Goal: Task Accomplishment & Management: Use online tool/utility

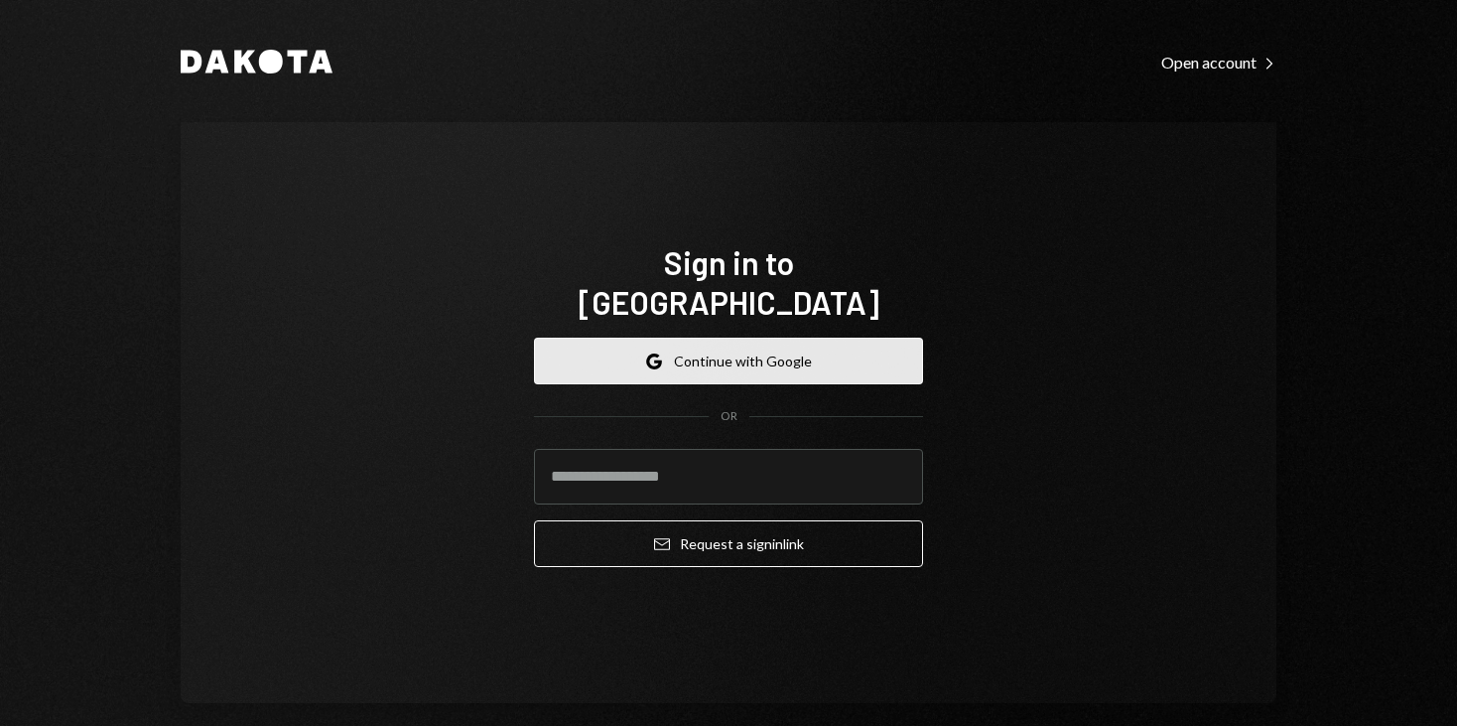
click at [780, 338] on button "Google Continue with Google" at bounding box center [728, 361] width 389 height 47
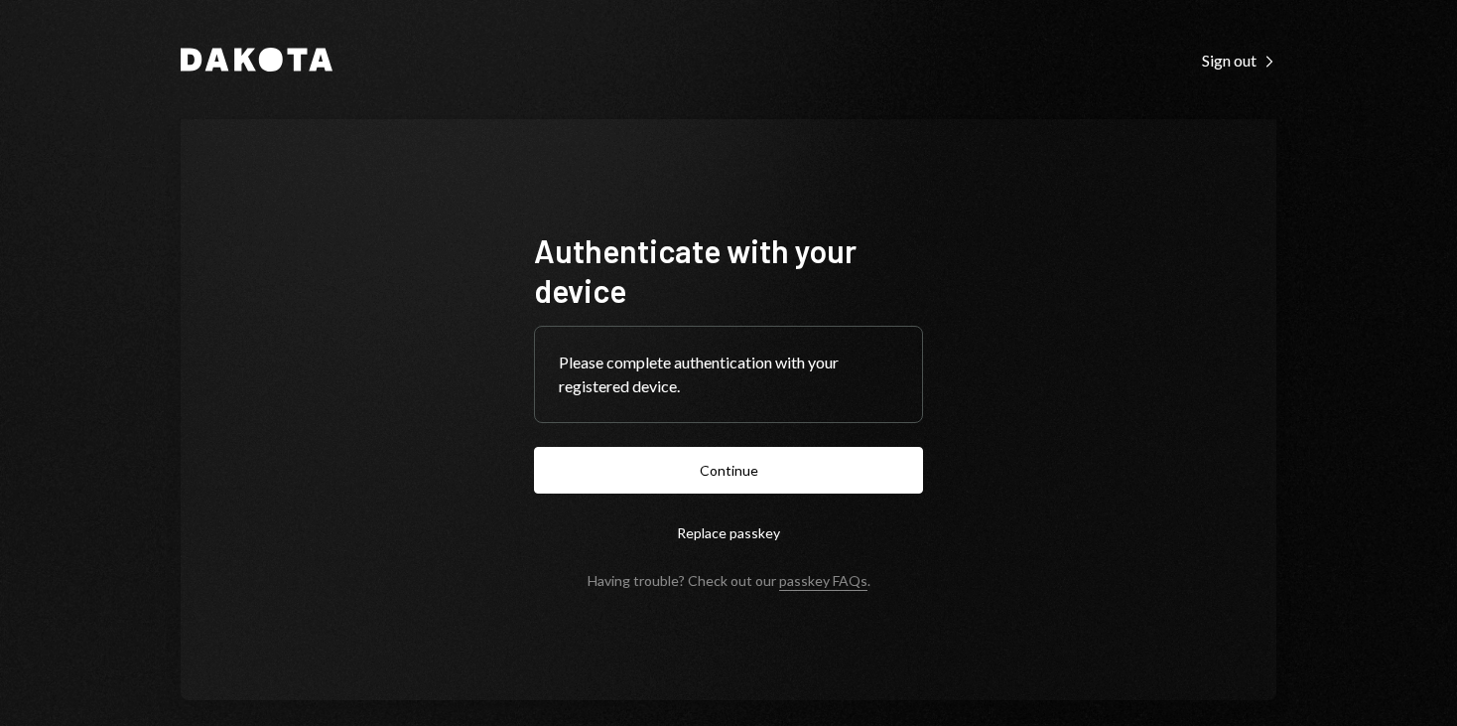
click at [766, 436] on form "Authenticate with your device Please complete authentication with your register…" at bounding box center [728, 409] width 389 height 358
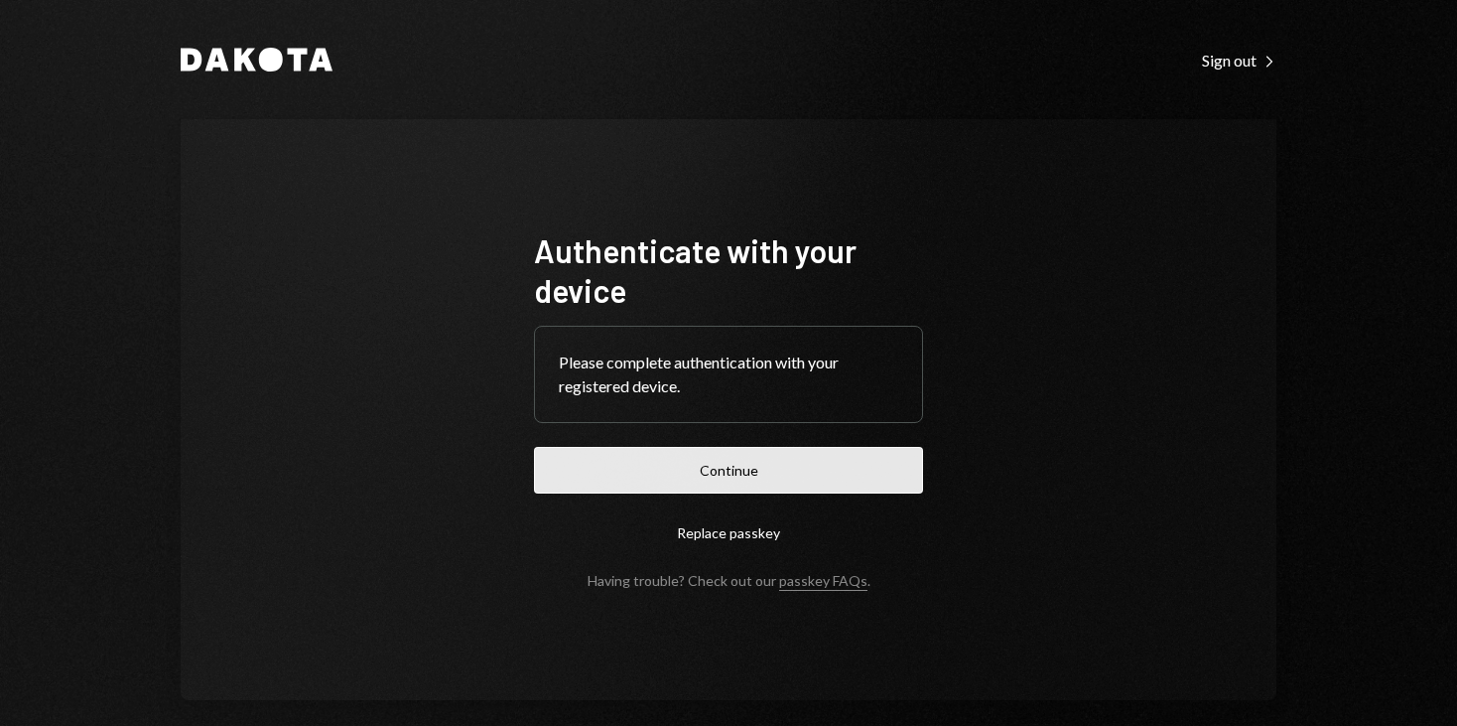
click at [764, 456] on button "Continue" at bounding box center [728, 470] width 389 height 47
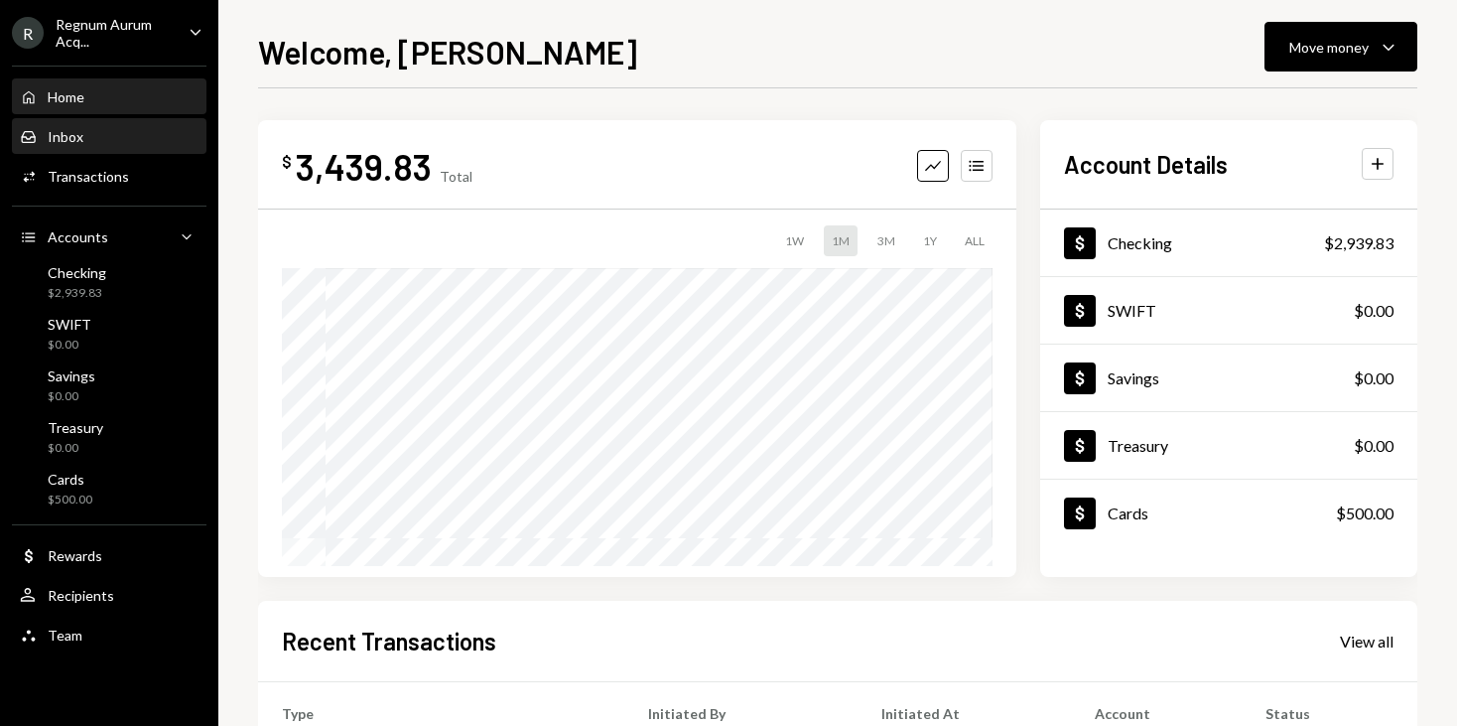
click at [62, 138] on div "Inbox" at bounding box center [66, 136] width 36 height 17
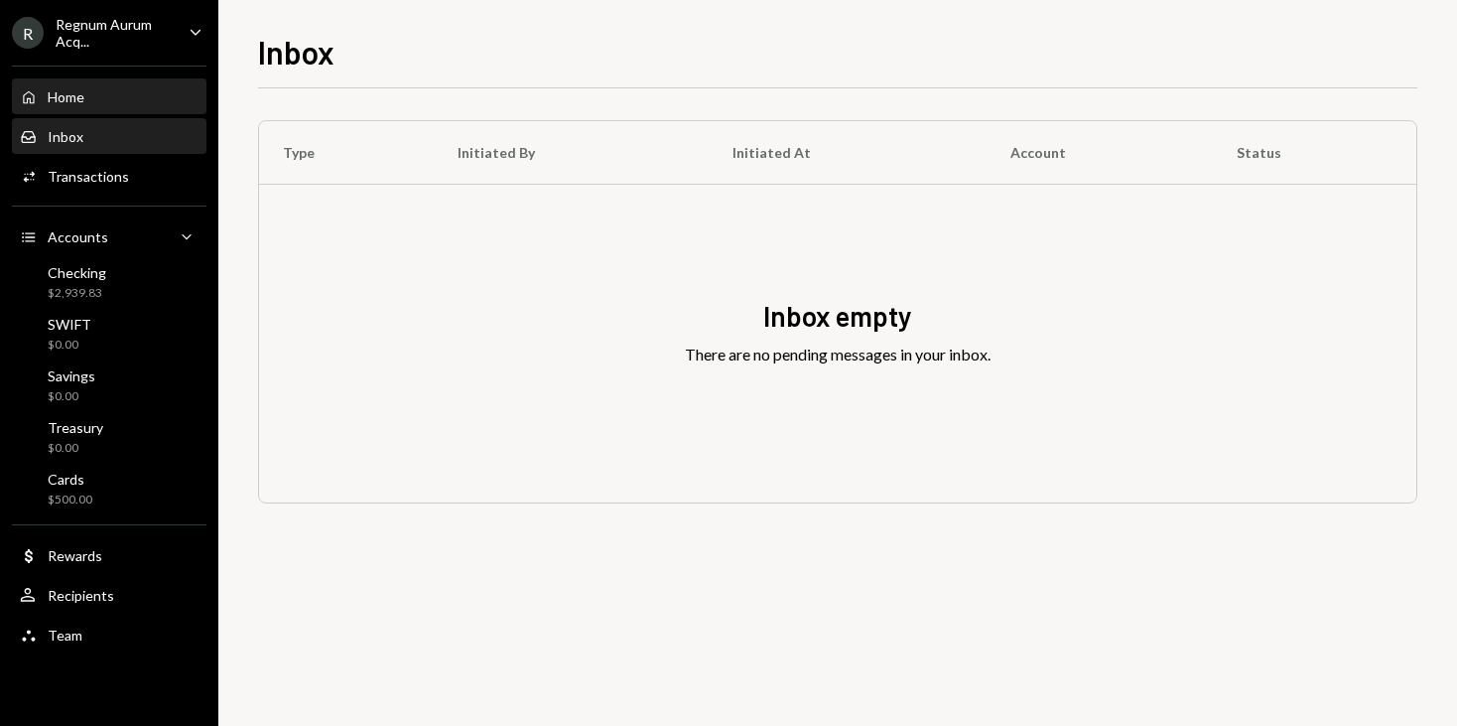
click at [98, 100] on div "Home Home" at bounding box center [109, 97] width 179 height 18
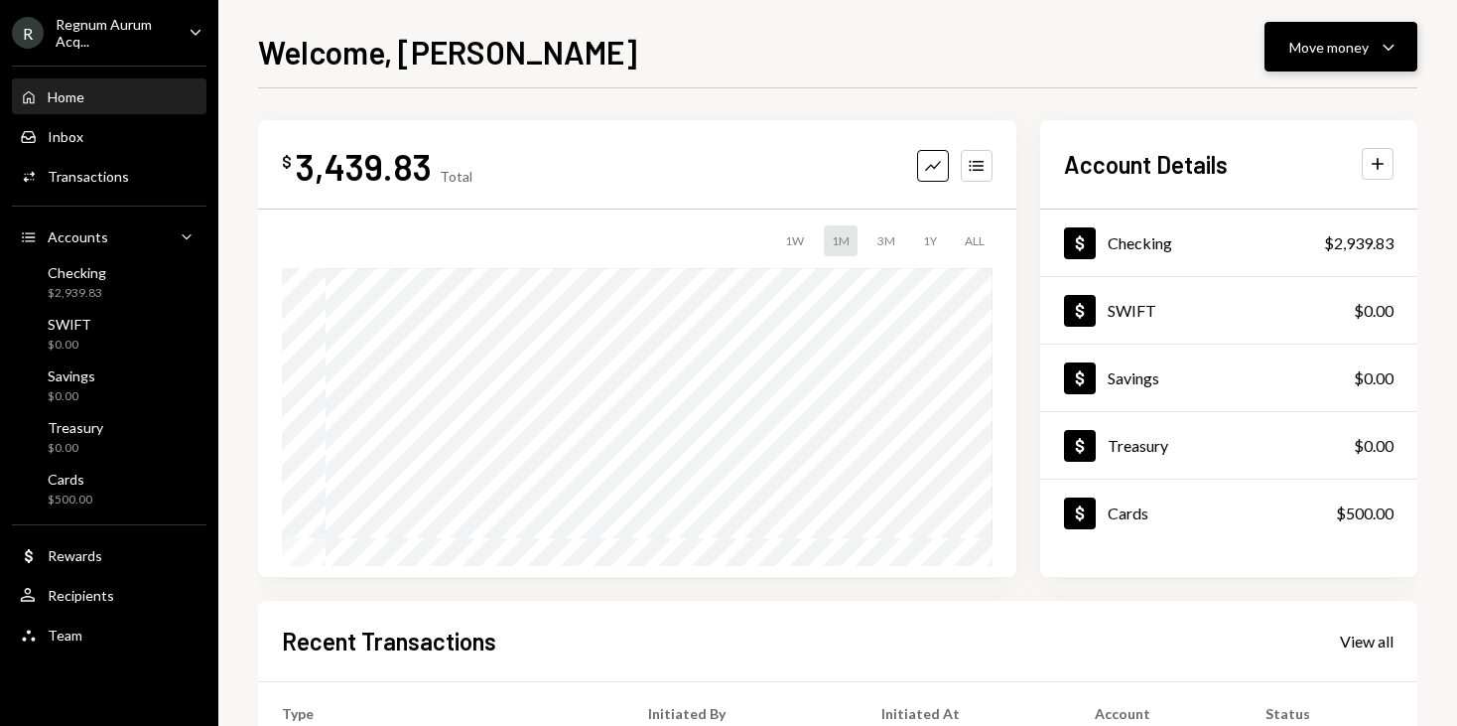
click at [1328, 44] on div "Move money" at bounding box center [1329, 47] width 79 height 21
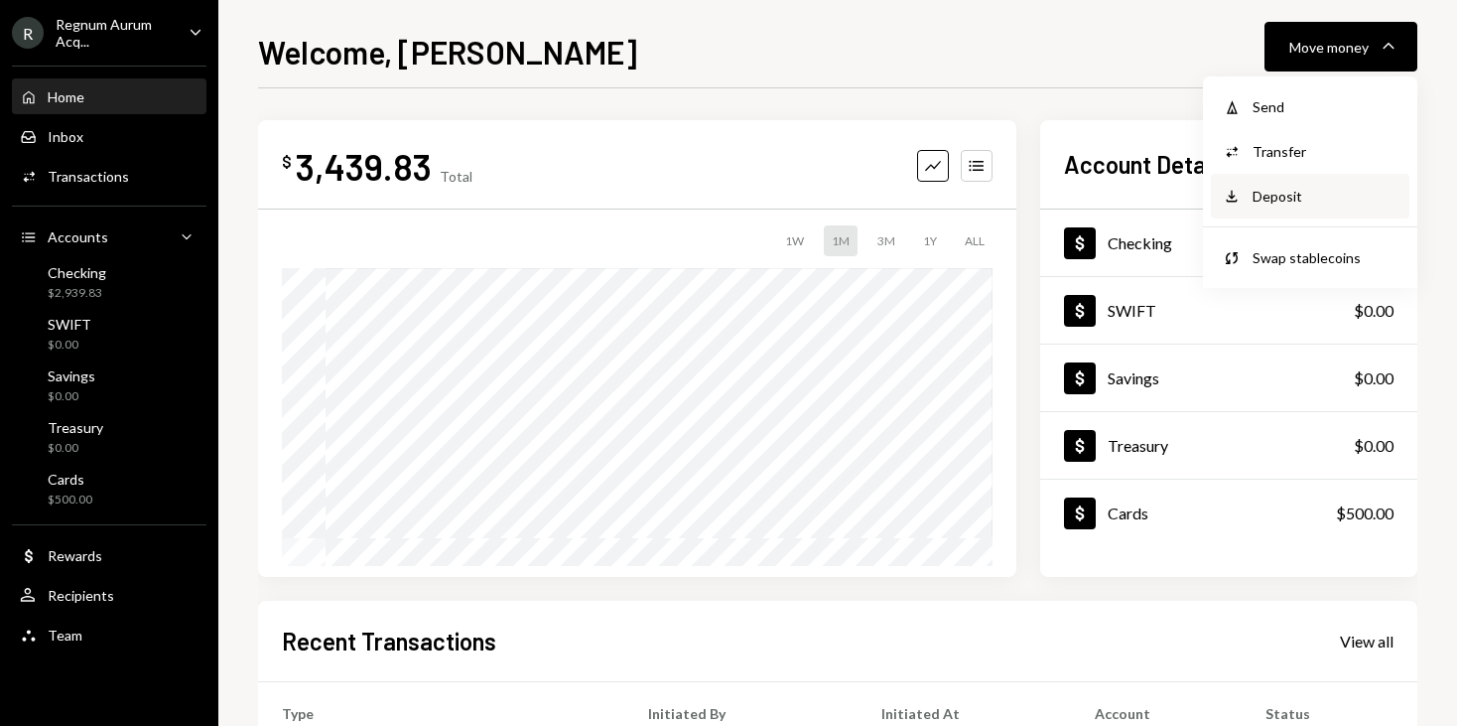
click at [1278, 186] on div "Deposit" at bounding box center [1325, 196] width 145 height 21
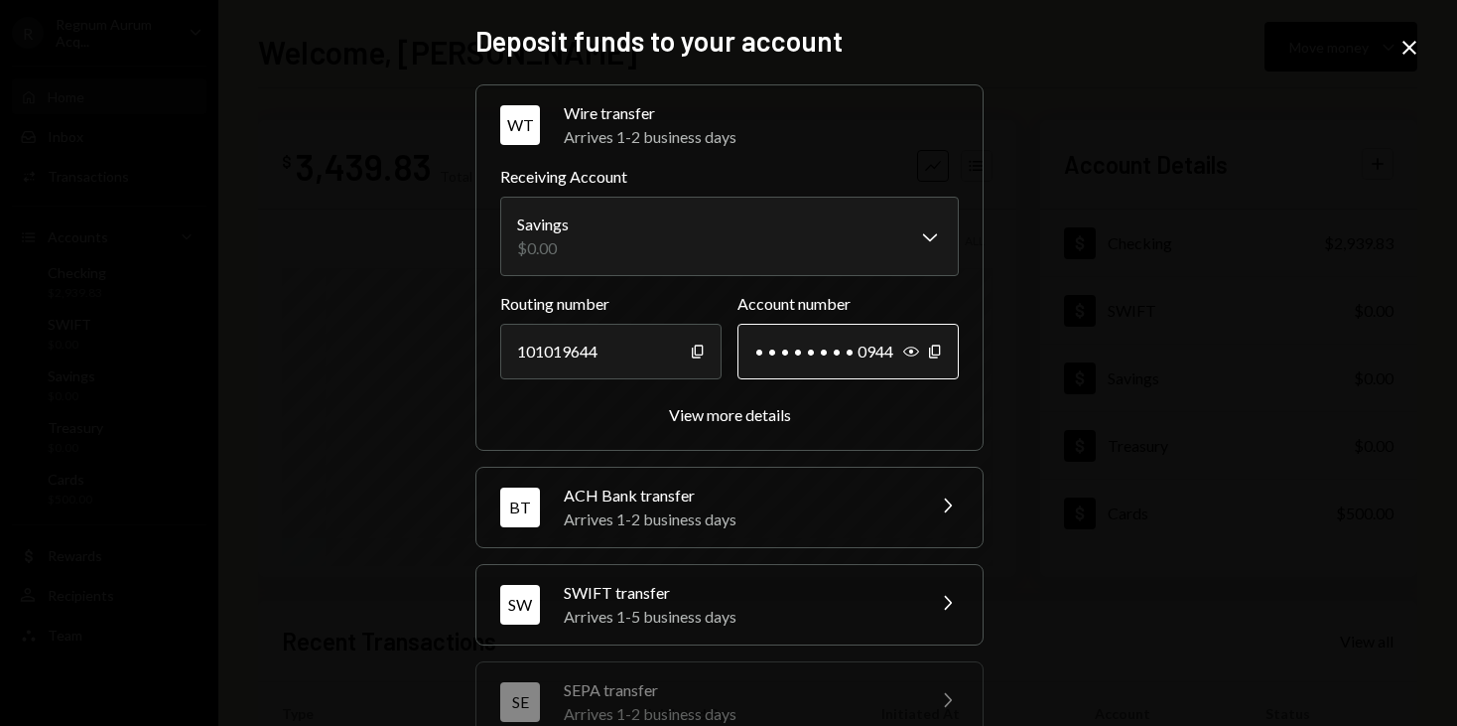
scroll to position [64, 0]
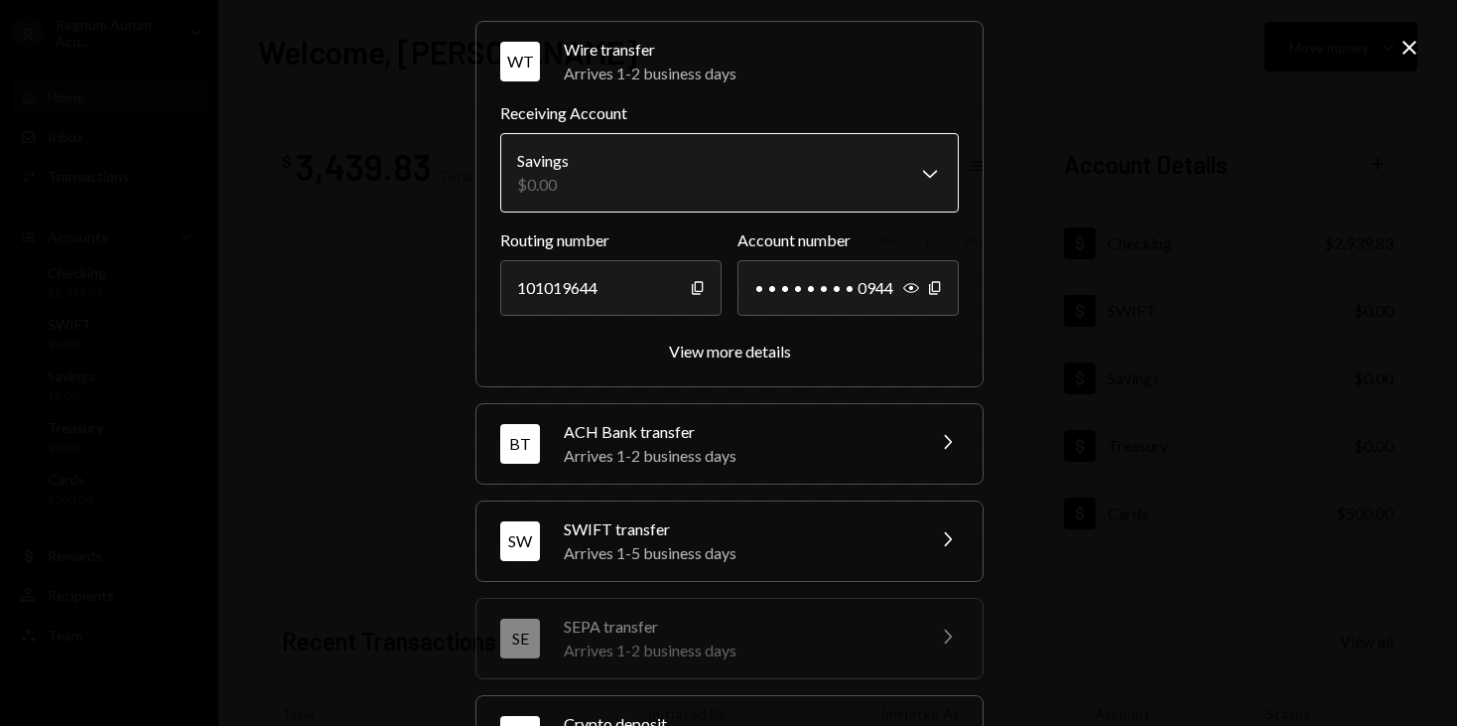
click at [685, 171] on body "R Regnum Aurum Acq... Caret Down Home Home Inbox Inbox Activities Transactions …" at bounding box center [728, 363] width 1457 height 726
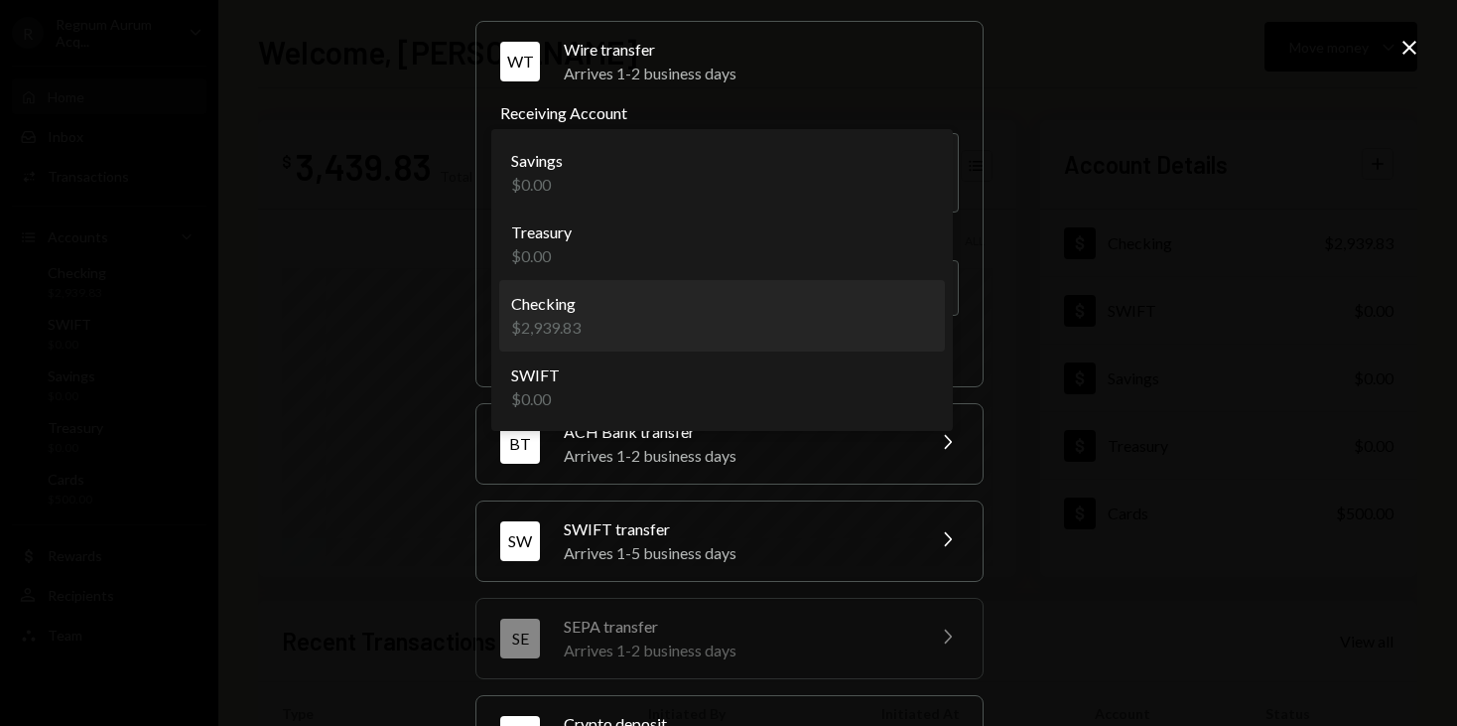
select select "**********"
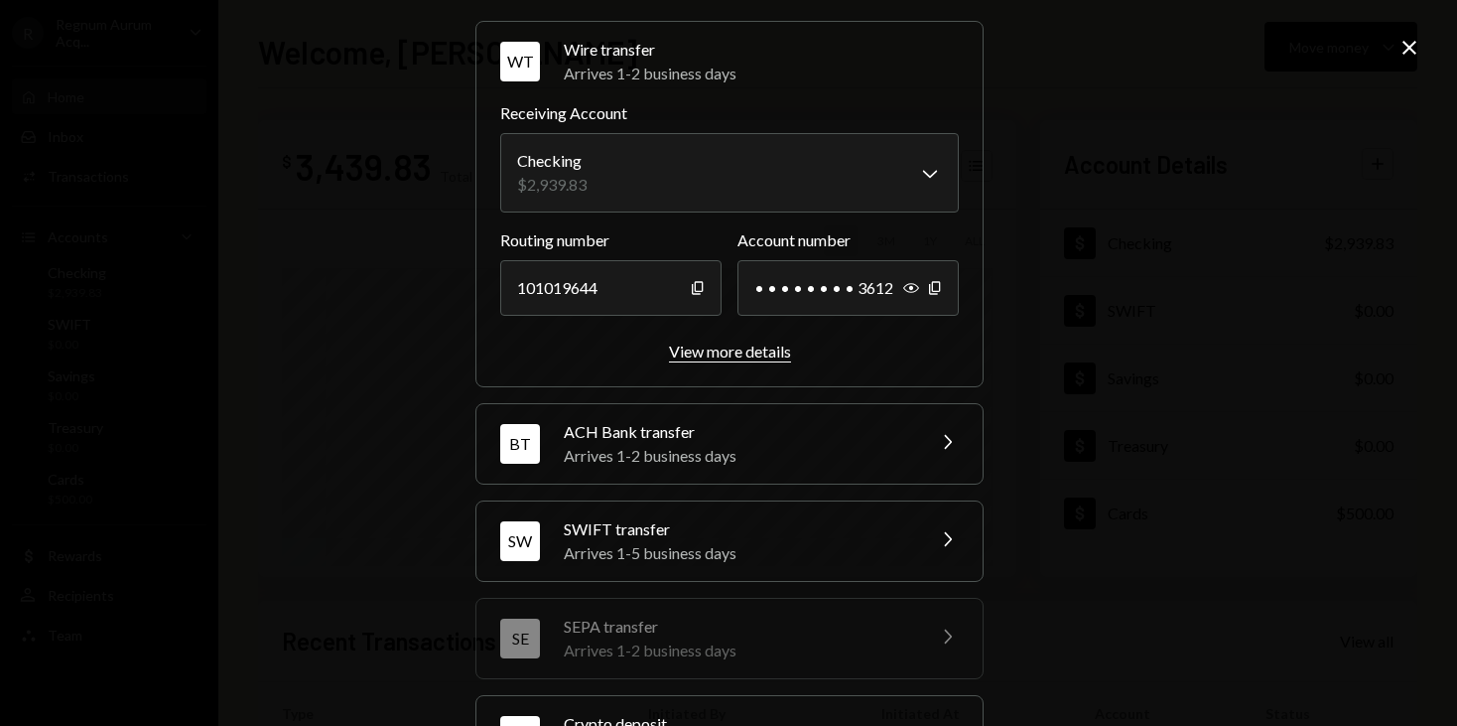
click at [754, 350] on div "View more details" at bounding box center [730, 350] width 122 height 19
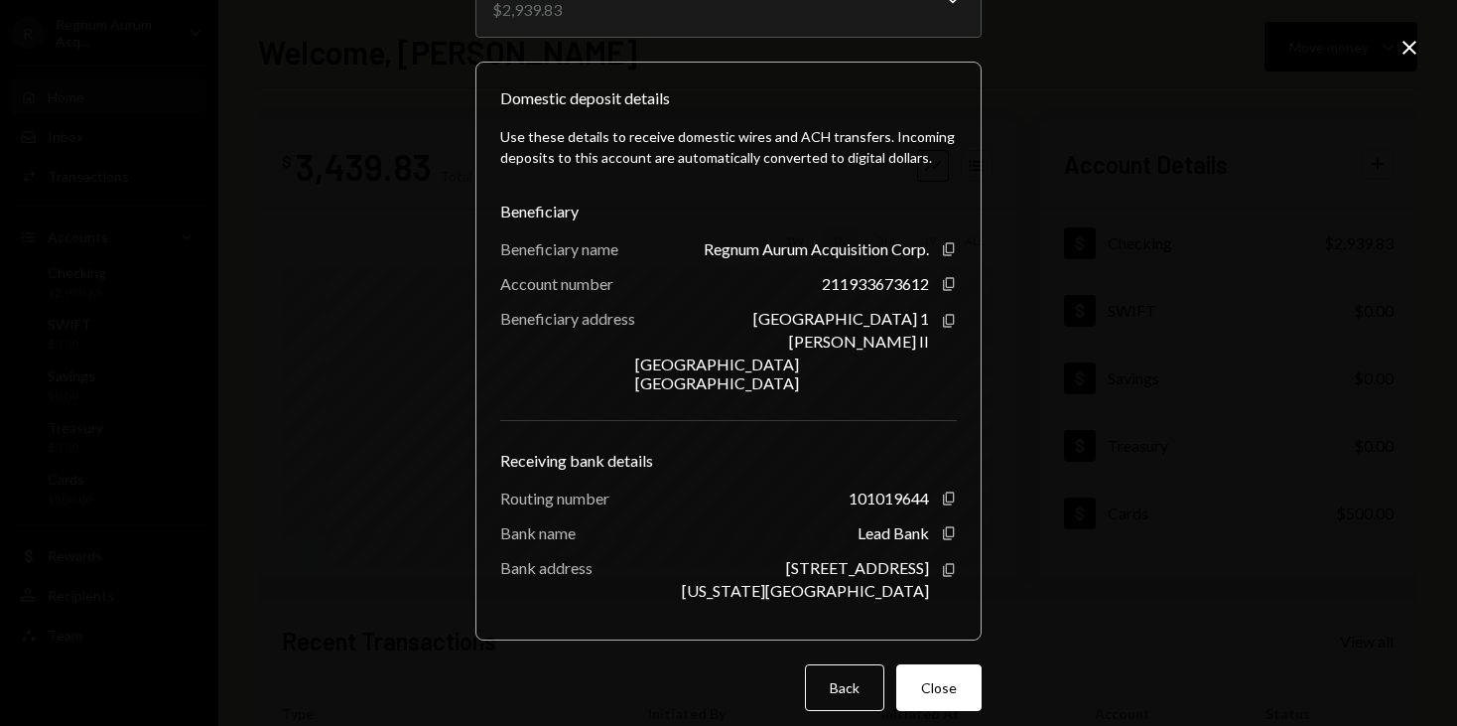
scroll to position [168, 0]
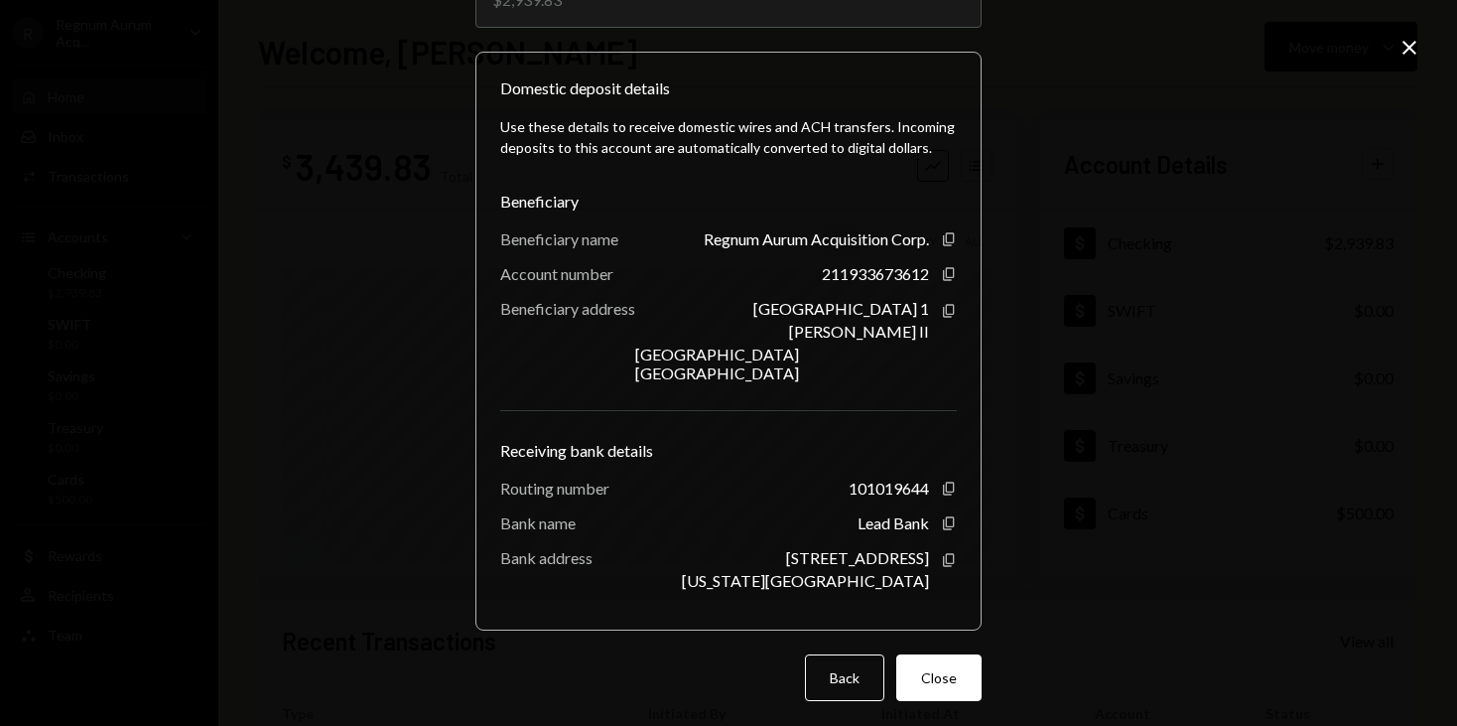
click at [500, 200] on div "Beneficiary" at bounding box center [728, 202] width 457 height 24
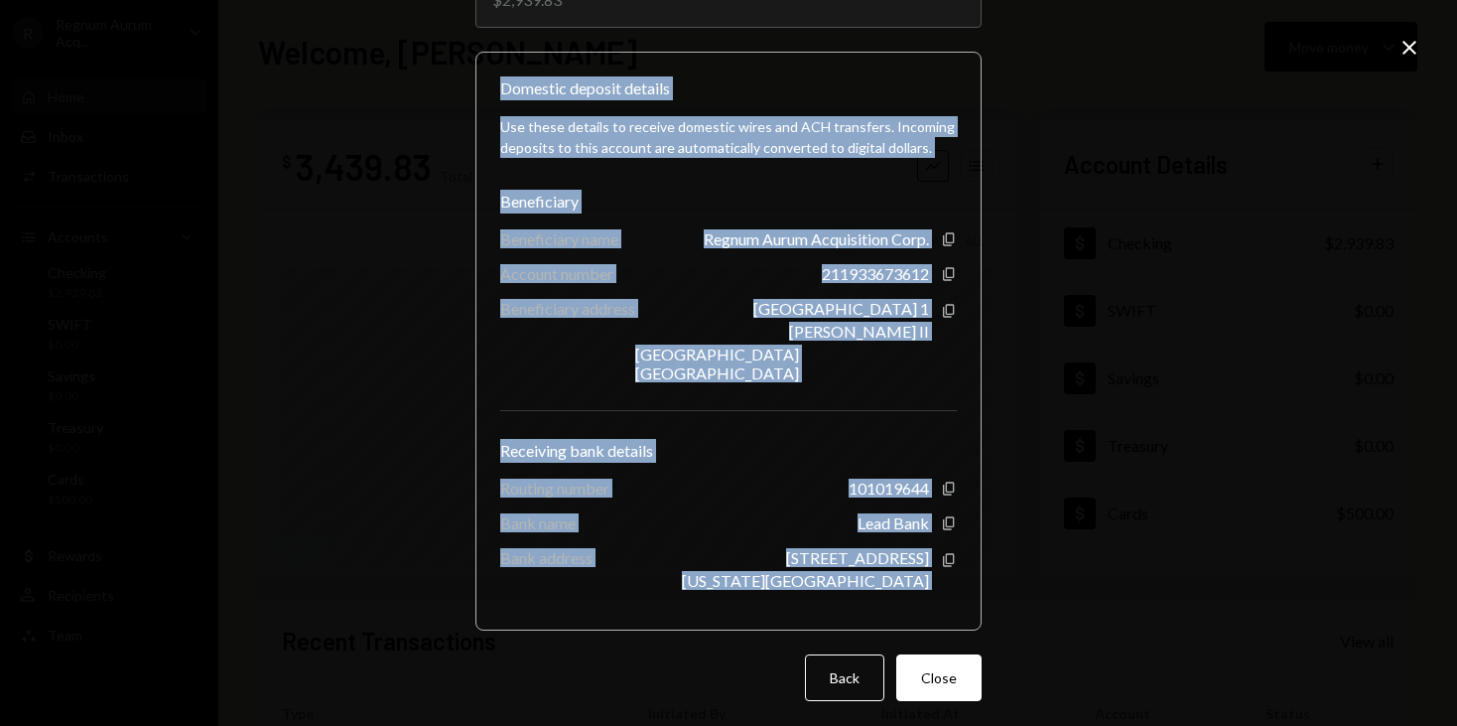
drag, startPoint x: 495, startPoint y: 85, endPoint x: 951, endPoint y: 600, distance: 687.1
click at [951, 600] on div "Domestic deposit details Use these details to receive domestic wires and ACH tr…" at bounding box center [729, 341] width 506 height 579
copy div "Domestic deposit details Use these details to receive domestic wires and ACH tr…"
click at [1196, 121] on div "**********" at bounding box center [728, 363] width 1457 height 726
